Goal: Task Accomplishment & Management: Manage account settings

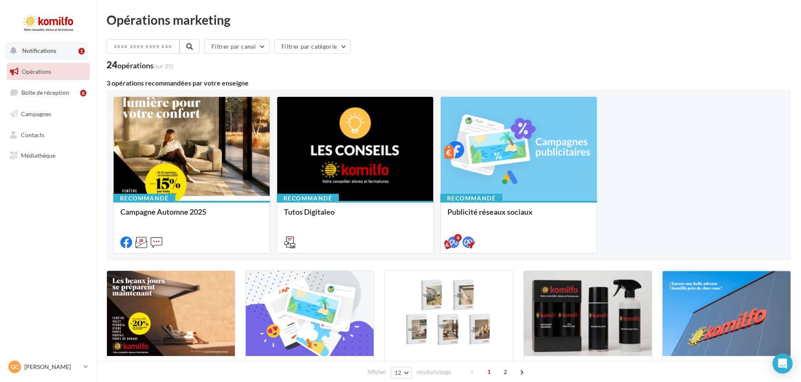
click at [31, 47] on span "Notifications" at bounding box center [39, 50] width 34 height 7
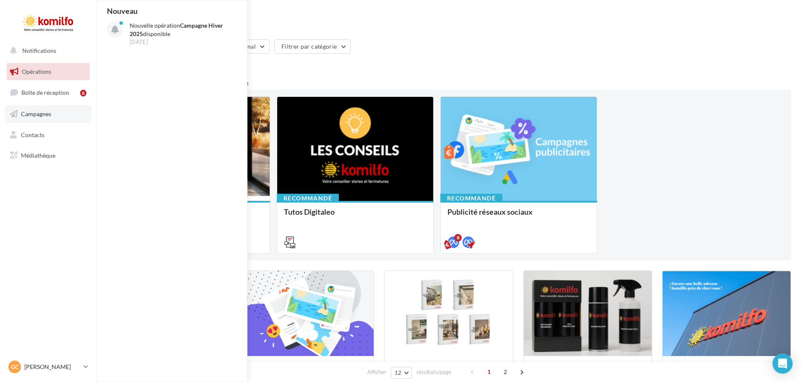
click at [46, 121] on link "Campagnes" at bounding box center [48, 114] width 86 height 18
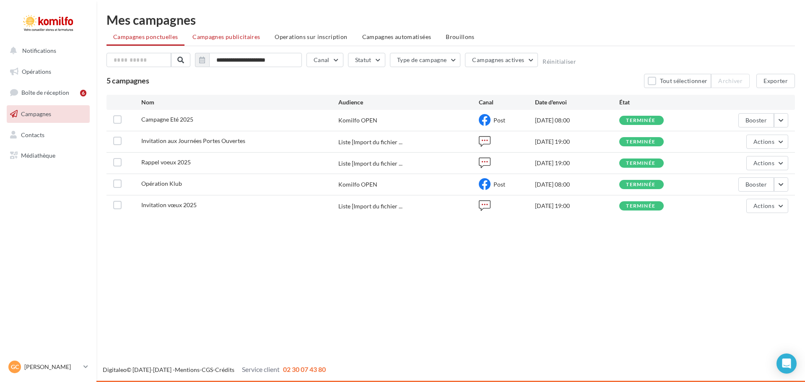
click at [233, 39] on span "Campagnes publicitaires" at bounding box center [226, 36] width 68 height 7
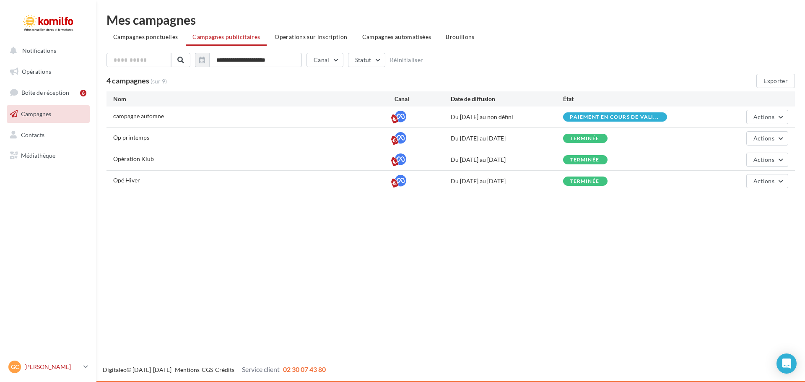
click at [35, 363] on p "[PERSON_NAME]" at bounding box center [52, 367] width 56 height 8
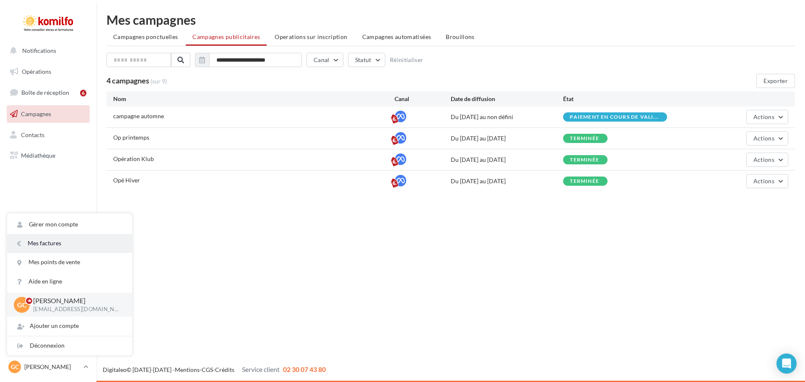
click at [57, 239] on link "Mes factures" at bounding box center [69, 243] width 125 height 19
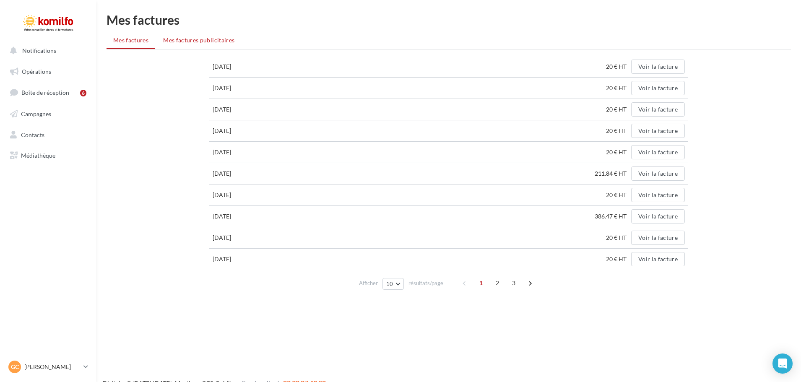
click at [213, 42] on span "Mes factures publicitaires" at bounding box center [198, 39] width 71 height 7
